Goal: Task Accomplishment & Management: Complete application form

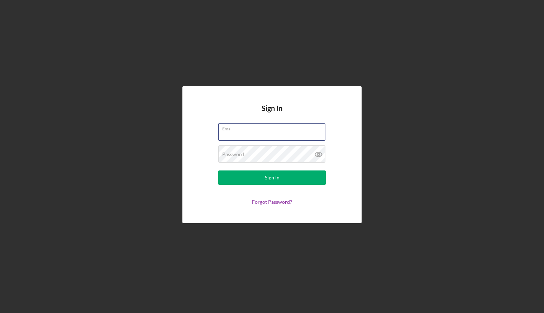
type input "[EMAIL_ADDRESS][DOMAIN_NAME]"
click at [272, 178] on button "Sign In" at bounding box center [271, 177] width 107 height 14
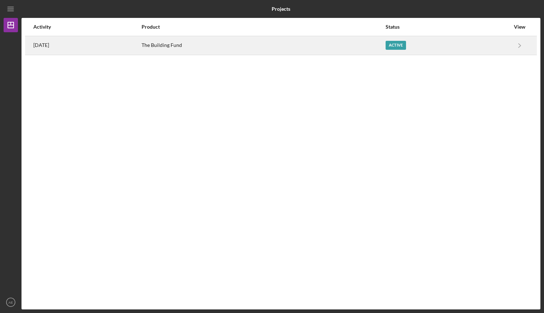
click at [140, 45] on div "[DATE]" at bounding box center [86, 46] width 107 height 18
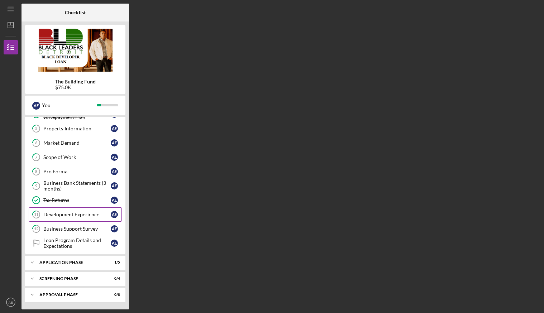
scroll to position [82, 0]
click at [77, 260] on div "Application Phase" at bounding box center [77, 262] width 77 height 4
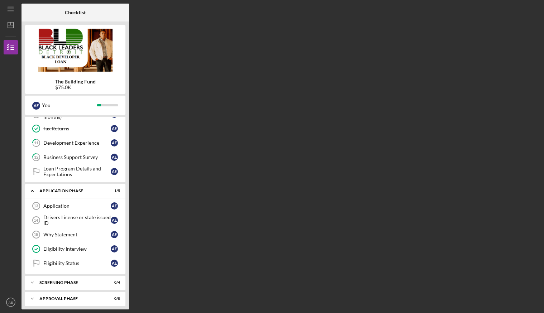
scroll to position [153, 0]
click at [66, 209] on div "Application" at bounding box center [76, 207] width 67 height 6
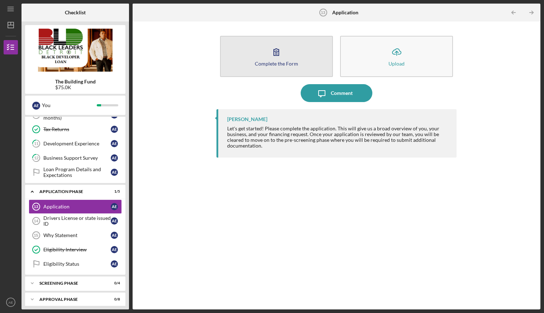
click at [252, 62] on button "Complete the Form Form" at bounding box center [276, 56] width 113 height 41
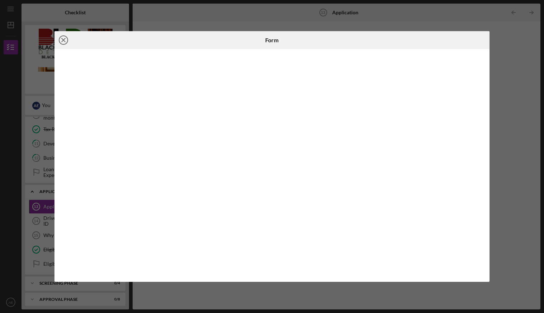
click at [62, 40] on icon "Icon/Close" at bounding box center [63, 40] width 18 height 18
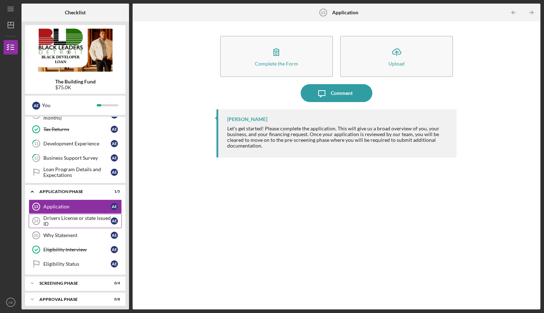
click at [81, 220] on div "Drivers License or state issued ID" at bounding box center [76, 220] width 67 height 11
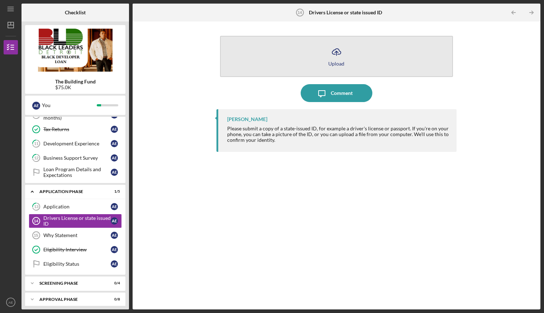
click at [334, 69] on button "Icon/Upload Upload" at bounding box center [336, 56] width 233 height 41
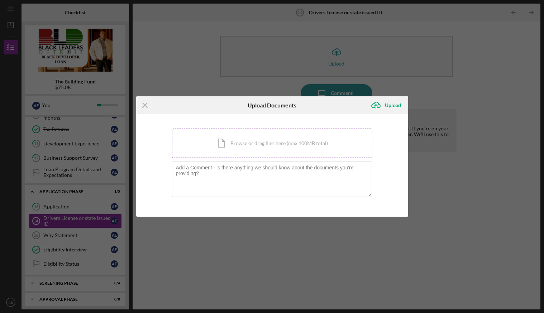
click at [290, 140] on div "Icon/Document Browse or drag files here (max 100MB total) Tap to choose files o…" at bounding box center [272, 143] width 200 height 29
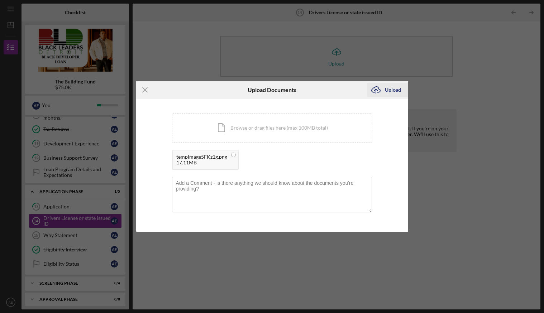
click at [395, 91] on div "Upload" at bounding box center [393, 90] width 16 height 14
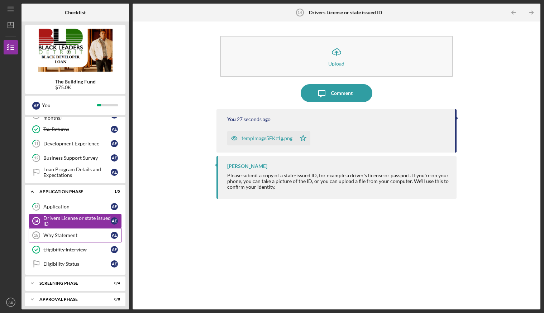
click at [70, 239] on link "Why Statement 15 Why Statement A E" at bounding box center [75, 235] width 93 height 14
